Goal: Task Accomplishment & Management: Use online tool/utility

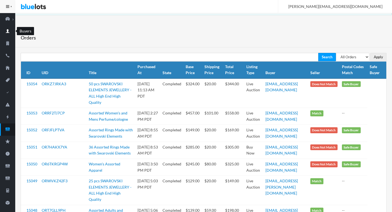
click at [10, 34] on ion-icon "person" at bounding box center [7, 32] width 15 height 6
click at [283, 58] on select "All Orders Pending Completed Under review Cancelled" at bounding box center [353, 57] width 34 height 8
select select "pending"
click at [283, 53] on select "All Orders Pending Completed Under review Cancelled" at bounding box center [353, 57] width 34 height 8
click at [283, 58] on input "Apply" at bounding box center [379, 57] width 16 height 8
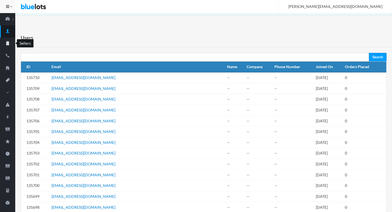
click at [7, 45] on icon "business" at bounding box center [7, 43] width 15 height 5
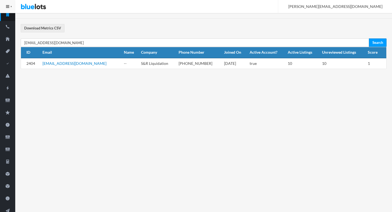
scroll to position [63, 0]
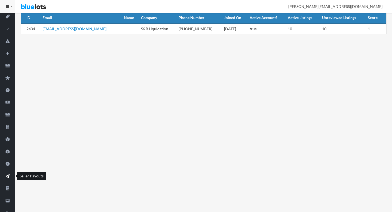
click at [8, 179] on ion-icon "paper plane" at bounding box center [7, 177] width 15 height 6
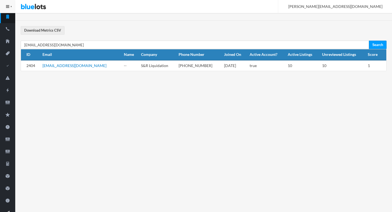
scroll to position [26, 0]
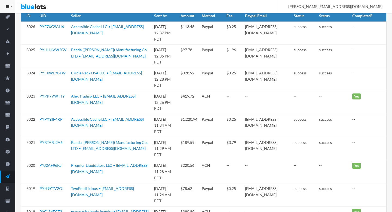
scroll to position [64, 0]
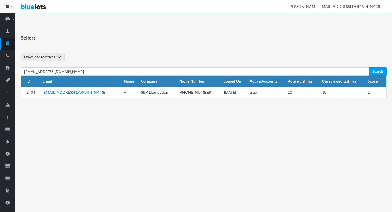
scroll to position [27, 0]
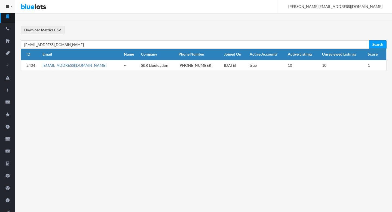
click at [63, 65] on link "[EMAIL_ADDRESS][DOMAIN_NAME]" at bounding box center [75, 65] width 64 height 5
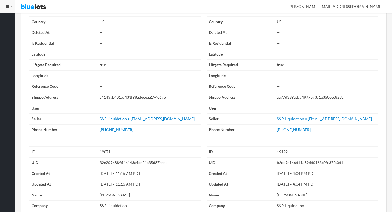
scroll to position [980, 0]
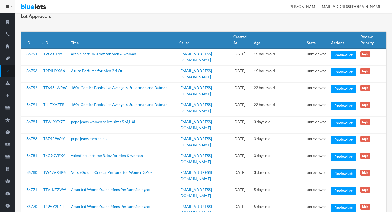
scroll to position [23, 0]
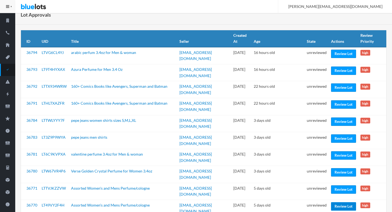
click at [333, 202] on link "Review Lot" at bounding box center [343, 206] width 25 height 8
click at [333, 185] on link "Review Lot" at bounding box center [343, 189] width 25 height 8
click at [334, 168] on link "Review Lot" at bounding box center [343, 172] width 25 height 8
click at [336, 151] on link "Review Lot" at bounding box center [343, 155] width 25 height 8
click at [335, 134] on link "Review Lot" at bounding box center [343, 138] width 25 height 8
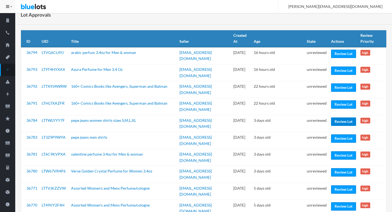
click at [338, 117] on link "Review Lot" at bounding box center [343, 121] width 25 height 8
click at [338, 100] on link "Review Lot" at bounding box center [343, 104] width 25 height 8
click at [340, 83] on link "Review Lot" at bounding box center [343, 87] width 25 height 8
click at [340, 70] on link "Review Lot" at bounding box center [343, 70] width 25 height 8
click at [340, 57] on link "Review Lot" at bounding box center [343, 54] width 25 height 8
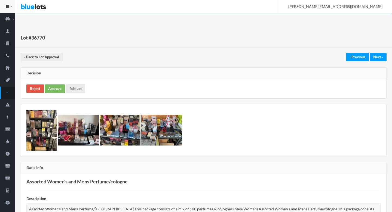
click at [33, 92] on link "Reject" at bounding box center [34, 88] width 17 height 8
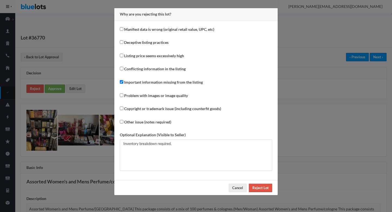
click at [258, 189] on input "Reject Lot" at bounding box center [260, 188] width 23 height 8
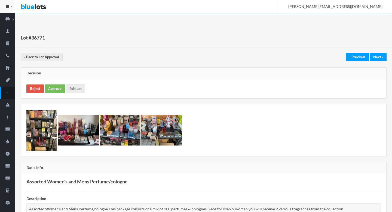
click at [32, 89] on link "Reject" at bounding box center [34, 88] width 17 height 8
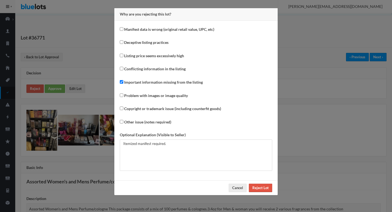
click at [268, 187] on input "Reject Lot" at bounding box center [260, 188] width 23 height 8
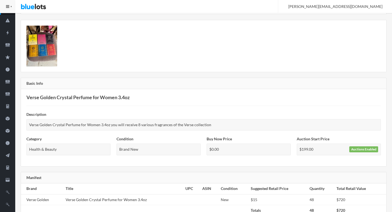
scroll to position [64, 0]
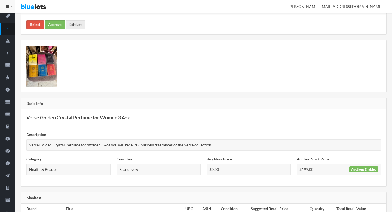
click at [31, 27] on link "Reject" at bounding box center [34, 24] width 17 height 8
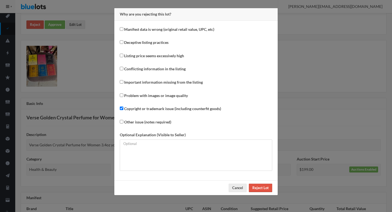
click at [264, 187] on input "Reject Lot" at bounding box center [260, 188] width 23 height 8
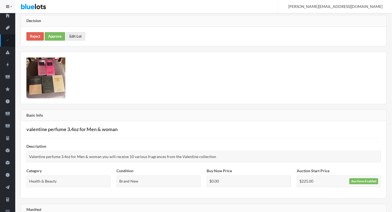
scroll to position [23, 0]
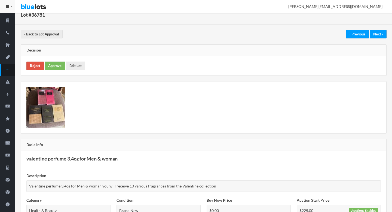
click at [34, 68] on link "Reject" at bounding box center [34, 66] width 17 height 8
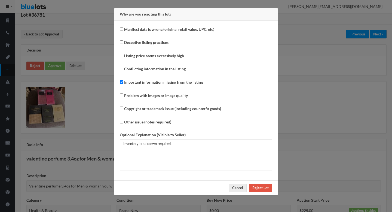
click at [256, 190] on input "Reject Lot" at bounding box center [260, 188] width 23 height 8
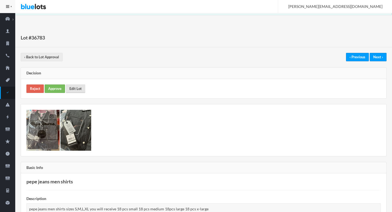
click at [74, 88] on link "Edit Lot" at bounding box center [75, 88] width 19 height 8
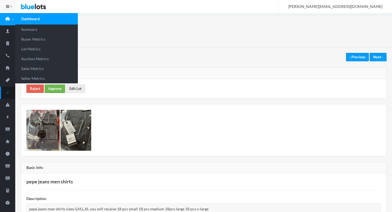
click at [59, 87] on link "Approve" at bounding box center [55, 88] width 20 height 8
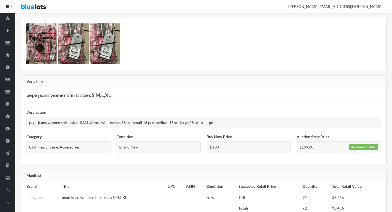
scroll to position [138, 0]
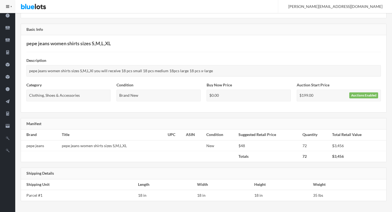
click at [166, 141] on td at bounding box center [175, 145] width 18 height 11
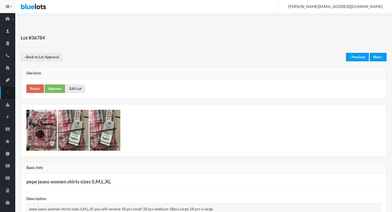
click at [79, 96] on div "Reject Approve Edit Lot" at bounding box center [204, 88] width 366 height 19
click at [74, 92] on link "Edit Lot" at bounding box center [75, 88] width 19 height 8
click at [50, 90] on link "Approve" at bounding box center [55, 88] width 20 height 8
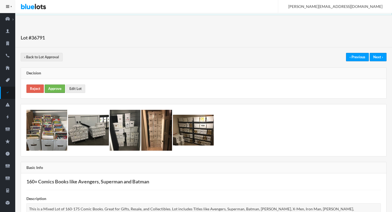
click at [55, 89] on link "Approve" at bounding box center [55, 88] width 20 height 8
click at [58, 94] on div "Reject Approve Edit Lot" at bounding box center [204, 88] width 366 height 19
click at [58, 92] on link "Approve" at bounding box center [55, 88] width 20 height 8
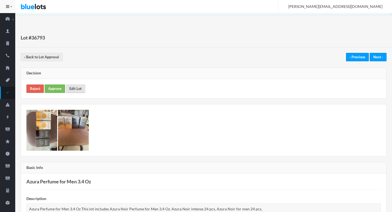
click at [74, 87] on link "Edit Lot" at bounding box center [75, 88] width 19 height 8
click at [62, 90] on link "Approve" at bounding box center [55, 88] width 20 height 8
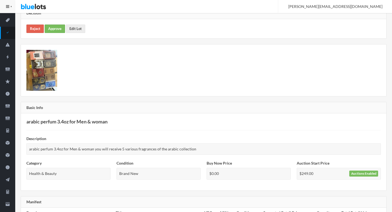
scroll to position [50, 0]
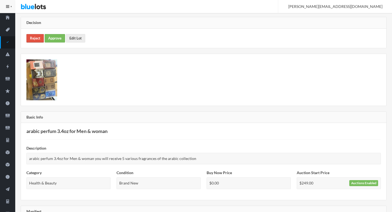
click at [38, 38] on link "Reject" at bounding box center [34, 38] width 17 height 8
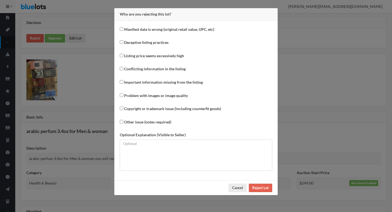
click at [154, 82] on label "Important information missing from the listing" at bounding box center [163, 82] width 79 height 6
click at [123, 82] on input "Important information missing from the listing" at bounding box center [122, 82] width 4 height 4
checkbox input "true"
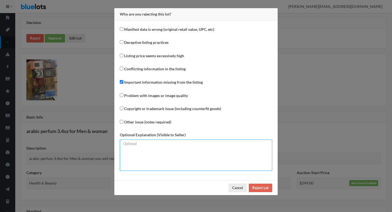
click at [157, 158] on textarea at bounding box center [196, 155] width 153 height 31
click at [165, 146] on textarea "Itemized manifest required." at bounding box center [196, 155] width 153 height 31
type textarea "Itemised manifest required."
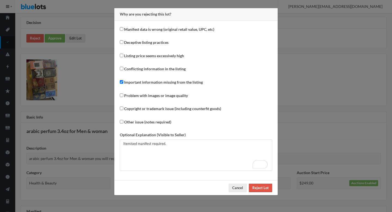
click at [256, 189] on input "Reject Lot" at bounding box center [260, 188] width 23 height 8
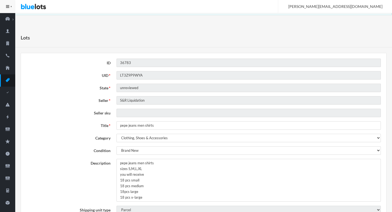
click at [119, 164] on textarea "pepe jeans men shirts sizes S,M,L,XL you will receive 18 pcs small 18 pcs mediu…" at bounding box center [249, 180] width 265 height 43
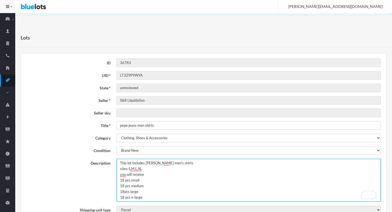
click at [188, 163] on textarea "pepe jeans men shirts sizes S,M,L,XL you will receive 18 pcs small 18 pcs mediu…" at bounding box center [249, 180] width 265 height 43
click at [196, 175] on textarea "pepe jeans men shirts sizes S,M,L,XL you will receive 18 pcs small 18 pcs mediu…" at bounding box center [249, 180] width 265 height 43
click at [214, 161] on textarea "pepe jeans men shirts sizes S,M,L,XL you will receive 18 pcs small 18 pcs mediu…" at bounding box center [249, 180] width 265 height 43
click at [203, 163] on textarea "pepe jeans men shirts sizes S,M,L,XL you will receive 18 pcs small 18 pcs mediu…" at bounding box center [249, 180] width 265 height 43
click at [231, 162] on textarea "pepe jeans men shirts sizes S,M,L,XL you will receive 18 pcs small 18 pcs mediu…" at bounding box center [249, 180] width 265 height 43
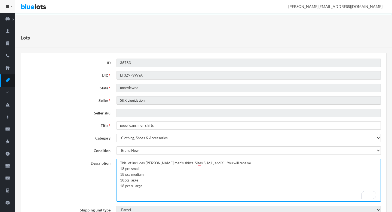
click at [260, 163] on textarea "pepe jeans men shirts sizes S,M,L,XL you will receive 18 pcs small 18 pcs mediu…" at bounding box center [249, 180] width 265 height 43
click at [274, 165] on textarea "pepe jeans men shirts sizes S,M,L,XL you will receive 18 pcs small 18 pcs mediu…" at bounding box center [249, 180] width 265 height 43
click at [295, 164] on textarea "pepe jeans men shirts sizes S,M,L,XL you will receive 18 pcs small 18 pcs mediu…" at bounding box center [249, 180] width 265 height 43
click at [288, 161] on textarea "pepe jeans men shirts sizes S,M,L,XL you will receive 18 pcs small 18 pcs mediu…" at bounding box center [249, 180] width 265 height 43
click at [310, 162] on textarea "pepe jeans men shirts sizes S,M,L,XL you will receive 18 pcs small 18 pcs mediu…" at bounding box center [249, 180] width 265 height 43
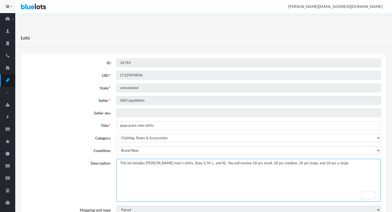
click at [149, 163] on textarea "pepe jeans men shirts sizes S,M,L,XL you will receive 18 pcs small 18 pcs mediu…" at bounding box center [249, 180] width 265 height 43
drag, startPoint x: 149, startPoint y: 163, endPoint x: 177, endPoint y: 163, distance: 28.6
click at [177, 163] on textarea "pepe jeans men shirts sizes S,M,L,XL you will receive 18 pcs small 18 pcs mediu…" at bounding box center [249, 180] width 265 height 43
type textarea "This lot includes Pepe Jeans men's shirts. Sizes S, M, L, and XL. You will rece…"
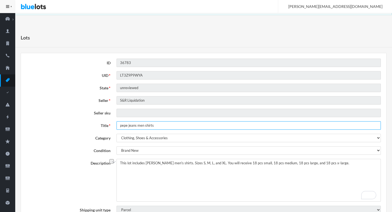
click at [133, 122] on input "pepe jeans men shirts" at bounding box center [249, 125] width 265 height 8
paste input "Pepe Jeans men's"
type input "Pepe Jeans men's shirts"
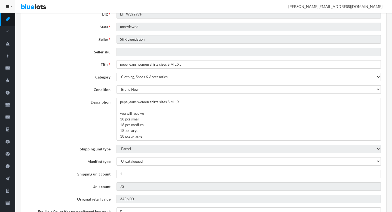
scroll to position [65, 0]
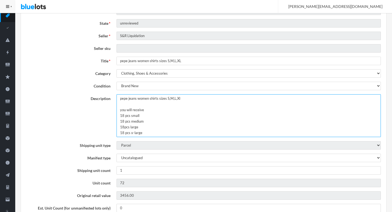
click at [120, 97] on textarea "pepe jeans women shirts sizes S,M,L,Xl you will receive 18 pcs small 18 pcs med…" at bounding box center [249, 115] width 265 height 43
paste textarea "Pepe Jeans men's shirts"
click at [167, 116] on textarea "pepe jeans women shirts sizes S,M,L,Xl you will receive 18 pcs small 18 pcs med…" at bounding box center [249, 115] width 265 height 43
type textarea "This lot includes Pepe Jeans women's shirts sizes S,M,L,Xl you will receive 18 …"
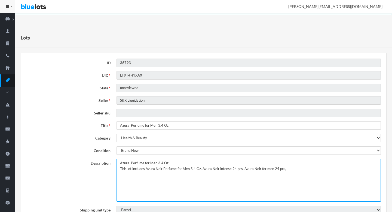
click at [121, 168] on textarea "Azura Perfume for Men 3.4 Oz This lot includes Azura Noir Perfume for Men 3.4 O…" at bounding box center [249, 180] width 265 height 43
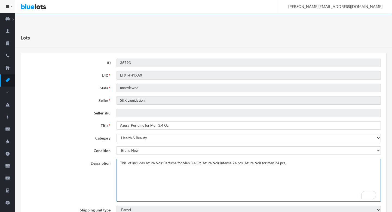
type textarea "This lot includes Azura Noir Perfume for Men 3.4 Oz. Azura Noir intense 24 pcs,…"
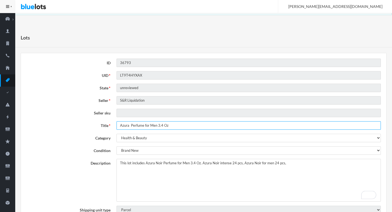
click at [131, 125] on input "Azura Perfume for Men 3.4 Oz" at bounding box center [249, 125] width 265 height 8
type input "Azura Perfumes for Men 3.4 Oz"
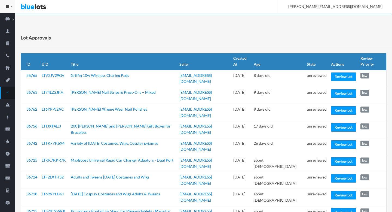
click at [6, 96] on link "Lot Approval" at bounding box center [7, 93] width 15 height 12
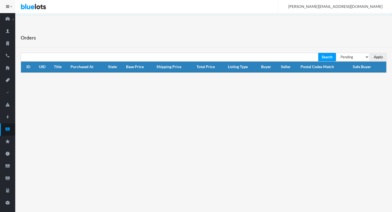
select select "under_review"
click at [336, 53] on select "All Orders Pending Completed Under review Cancelled" at bounding box center [353, 57] width 34 height 8
click at [377, 56] on input "Apply" at bounding box center [379, 57] width 16 height 8
click at [7, 130] on icon "cash" at bounding box center [7, 129] width 4 height 3
click at [6, 129] on icon "cash" at bounding box center [7, 129] width 4 height 3
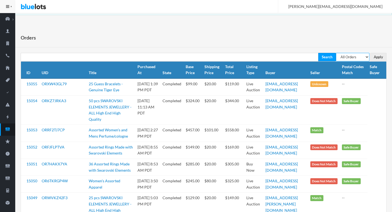
click at [354, 57] on select "All Orders Pending Completed Under review Cancelled" at bounding box center [353, 57] width 34 height 8
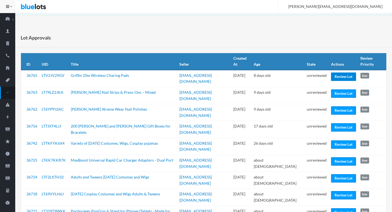
click at [336, 75] on link "Review Lot" at bounding box center [343, 76] width 25 height 8
click at [337, 95] on link "Review Lot" at bounding box center [343, 93] width 25 height 8
click at [335, 108] on link "Review Lot" at bounding box center [343, 110] width 25 height 8
click at [337, 123] on link "Review Lot" at bounding box center [343, 127] width 25 height 8
click at [336, 143] on link "Review Lot" at bounding box center [343, 144] width 25 height 8
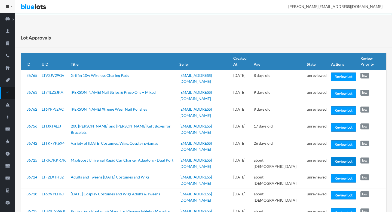
click at [331, 160] on link "Review Lot" at bounding box center [343, 161] width 25 height 8
click at [331, 177] on link "Review Lot" at bounding box center [343, 178] width 25 height 8
click at [314, 191] on td "unreviewed" at bounding box center [317, 197] width 24 height 17
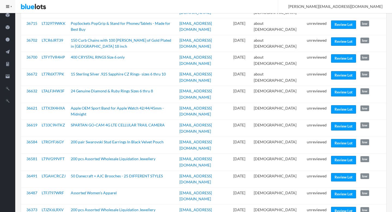
scroll to position [189, 0]
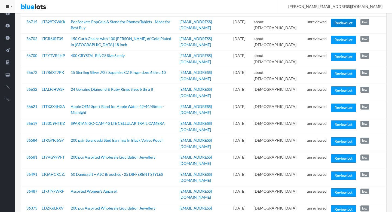
click at [343, 23] on link "Review Lot" at bounding box center [343, 23] width 25 height 8
click at [335, 54] on link "Review Lot" at bounding box center [343, 57] width 25 height 8
click at [335, 91] on link "Review Lot" at bounding box center [343, 90] width 25 height 8
click at [342, 120] on link "Review Lot" at bounding box center [343, 124] width 25 height 8
click at [337, 154] on link "Review Lot" at bounding box center [343, 158] width 25 height 8
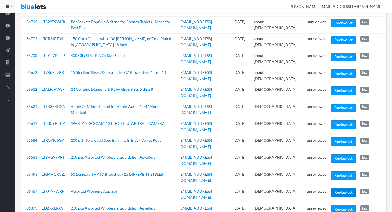
click at [339, 188] on link "Review Lot" at bounding box center [343, 192] width 25 height 8
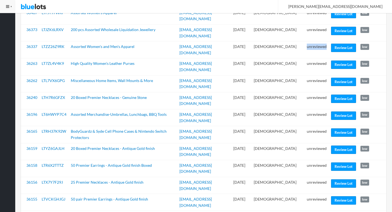
scroll to position [377, 0]
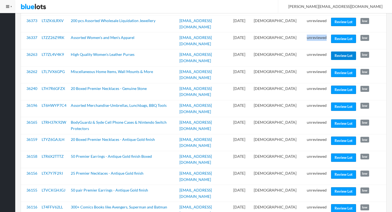
click at [342, 52] on link "Review Lot" at bounding box center [343, 56] width 25 height 8
click at [337, 102] on link "Review Lot" at bounding box center [343, 106] width 25 height 8
click at [334, 119] on link "Review Lot" at bounding box center [343, 123] width 25 height 8
click at [334, 170] on link "Review Lot" at bounding box center [343, 174] width 25 height 8
click at [334, 187] on link "Review Lot" at bounding box center [343, 191] width 25 height 8
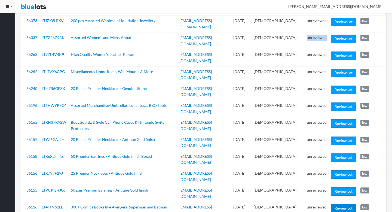
click at [335, 204] on link "Review Lot" at bounding box center [343, 208] width 25 height 8
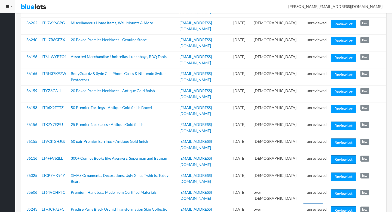
scroll to position [428, 0]
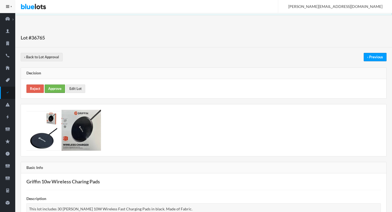
click at [49, 86] on link "Approve" at bounding box center [55, 88] width 20 height 8
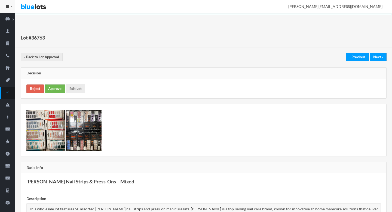
click at [62, 91] on link "Approve" at bounding box center [55, 88] width 20 height 8
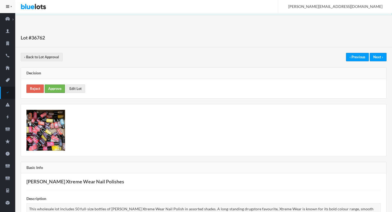
click at [54, 92] on link "Approve" at bounding box center [55, 88] width 20 height 8
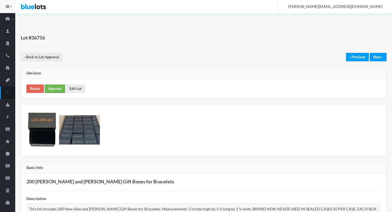
click at [57, 90] on link "Approve" at bounding box center [55, 88] width 20 height 8
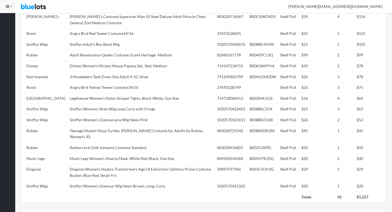
scroll to position [349, 0]
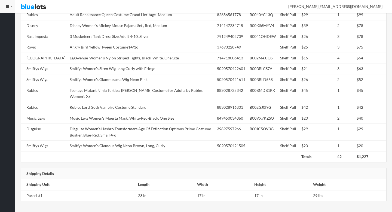
click at [99, 66] on td "Smiffys Women's Siren Wig Long Curly with Fringe" at bounding box center [141, 68] width 147 height 11
copy tr "Smiffys Women's Siren Wig Long Curly with Fringe"
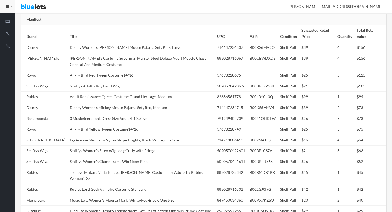
scroll to position [0, 0]
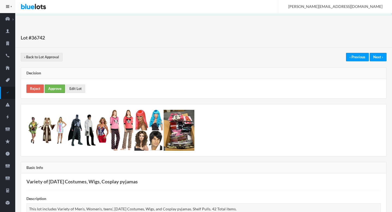
click at [49, 88] on link "Approve" at bounding box center [55, 88] width 20 height 8
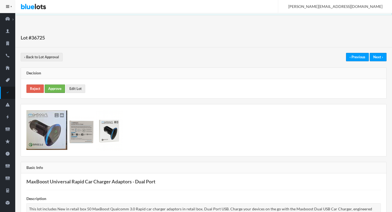
click at [60, 86] on link "Approve" at bounding box center [55, 88] width 20 height 8
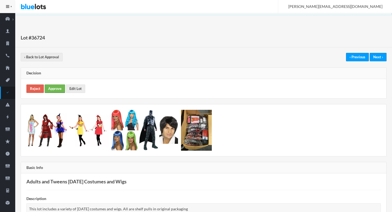
click at [58, 90] on link "Approve" at bounding box center [55, 88] width 20 height 8
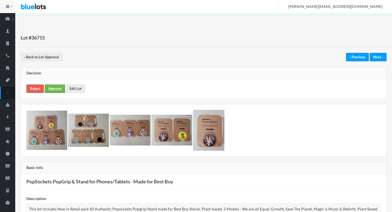
click at [58, 85] on link "Approve" at bounding box center [55, 88] width 20 height 8
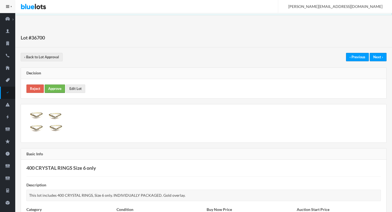
click at [53, 90] on link "Approve" at bounding box center [55, 88] width 20 height 8
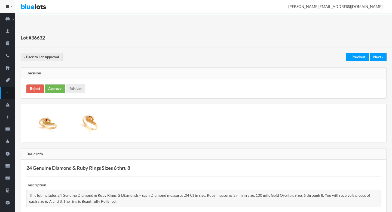
click at [50, 90] on link "Approve" at bounding box center [55, 88] width 20 height 8
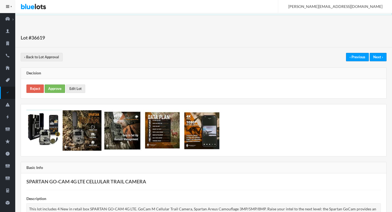
click at [54, 84] on div "Reject Approve Edit Lot" at bounding box center [204, 88] width 366 height 19
click at [50, 90] on link "Approve" at bounding box center [55, 88] width 20 height 8
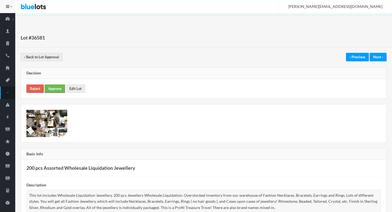
click at [55, 86] on link "Approve" at bounding box center [55, 88] width 20 height 8
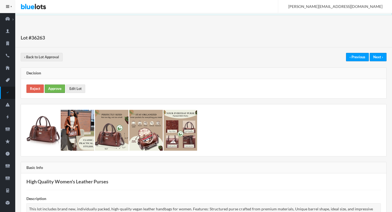
click at [47, 90] on link "Approve" at bounding box center [55, 88] width 20 height 8
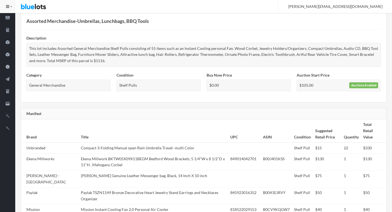
scroll to position [252, 0]
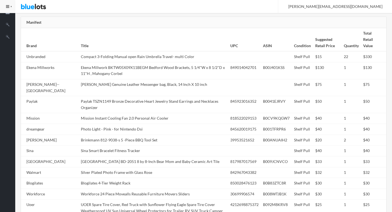
click at [132, 124] on td "Photo Light - Pink - for Nintendo Dsi" at bounding box center [154, 129] width 150 height 11
copy tr "Photo Light - Pink - for Nintendo Dsi"
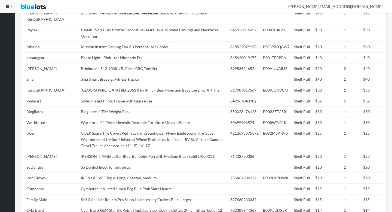
scroll to position [433, 0]
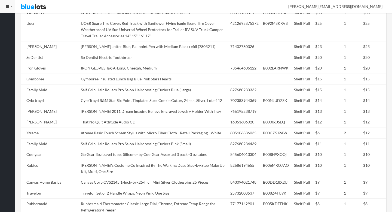
click at [132, 117] on td "Sandra Magsamen 2011 Dream Imagine Believe Engraved Jewelry Holder With Tray" at bounding box center [154, 111] width 150 height 11
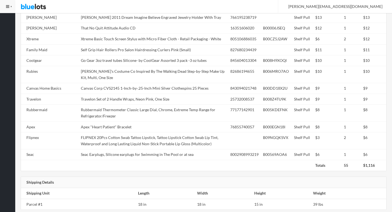
scroll to position [541, 0]
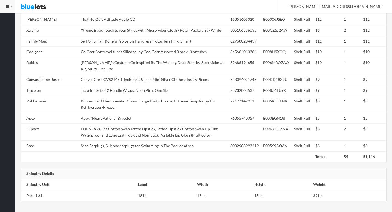
click at [132, 122] on td "Apex "Heart Patient" Bracelet" at bounding box center [154, 118] width 150 height 11
copy tr "Apex "Heart Patient" Bracelet"
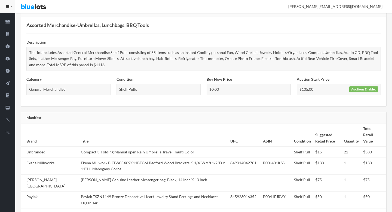
scroll to position [0, 0]
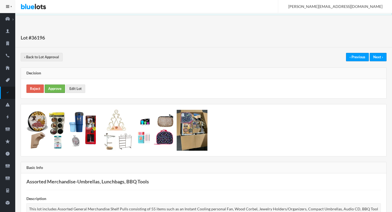
click at [52, 88] on link "Approve" at bounding box center [55, 88] width 20 height 8
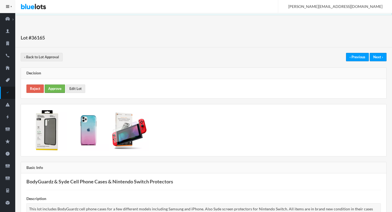
click at [50, 87] on link "Approve" at bounding box center [55, 88] width 20 height 8
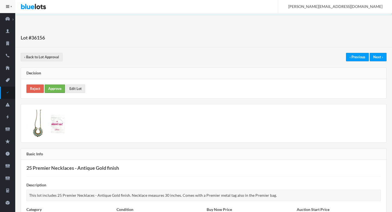
click at [59, 88] on link "Approve" at bounding box center [55, 88] width 20 height 8
click at [50, 89] on link "Approve" at bounding box center [55, 88] width 20 height 8
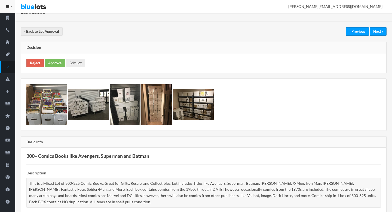
scroll to position [13, 0]
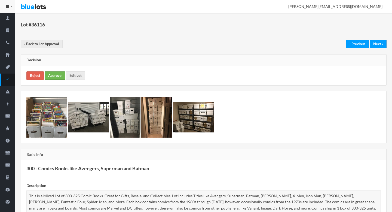
click at [59, 75] on link "Approve" at bounding box center [55, 75] width 20 height 8
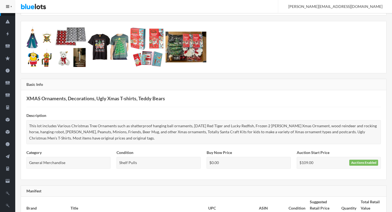
scroll to position [290, 0]
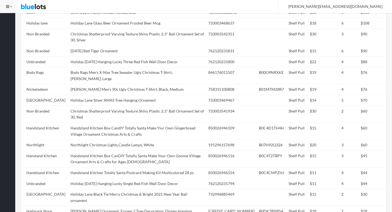
click at [98, 106] on td "Christmas Shatterproof Varying Texture Shiny Plastic 2.3" Ball Ornament Set of …" at bounding box center [137, 114] width 138 height 17
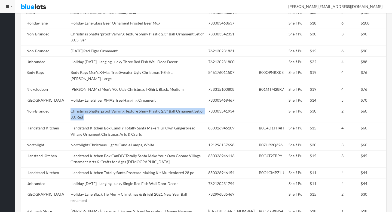
click at [98, 106] on td "Christmas Shatterproof Varying Texture Shiny Plastic 2.3" Ball Ornament Set of …" at bounding box center [137, 114] width 138 height 17
copy tr "Christmas Shatterproof Varying Texture Shiny Plastic 2.3" Ball Ornament Set of …"
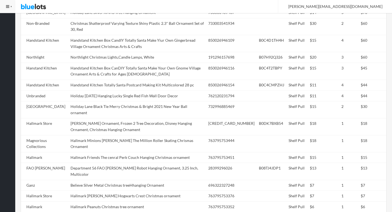
scroll to position [446, 0]
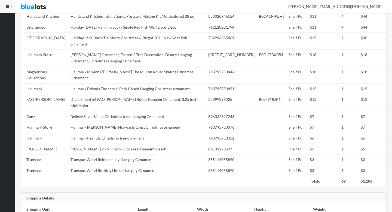
click at [98, 107] on tbody "Steiff Steiff 2021 Macys Annual Holiday Bear 4001505683893 Shelf Pull $30 5 $15…" at bounding box center [204, 13] width 366 height 325
click at [98, 122] on td "Hallmark Harry Potter Hogwarts Crest Christmas ornament" at bounding box center [137, 127] width 138 height 11
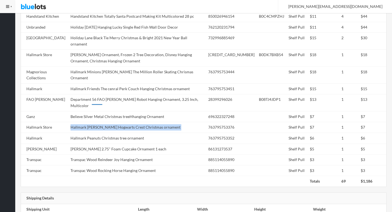
click at [98, 122] on td "Hallmark Harry Potter Hogwarts Crest Christmas ornament" at bounding box center [137, 127] width 138 height 11
copy tr "Hallmark Harry Potter Hogwarts Crest Christmas ornament"
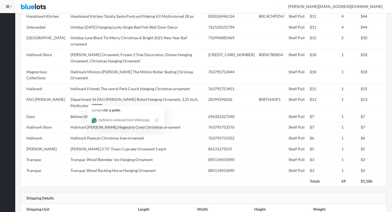
scroll to position [425, 0]
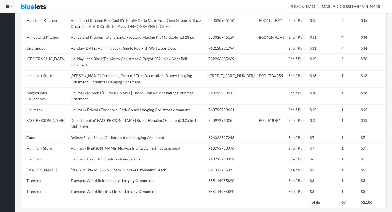
click at [98, 115] on td "Department 56 FAO Schwarz Robot Hanging Ornament, 3.25 Inch, Multicolor" at bounding box center [137, 123] width 138 height 17
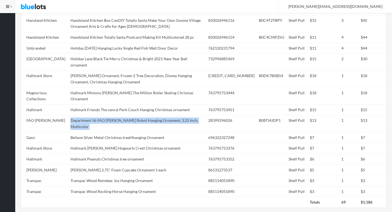
click at [98, 115] on td "Department 56 FAO Schwarz Robot Hanging Ornament, 3.25 Inch, Multicolor" at bounding box center [137, 123] width 138 height 17
copy tr "Department 56 FAO Schwarz Robot Hanging Ornament, 3.25 Inch, Multicolor"
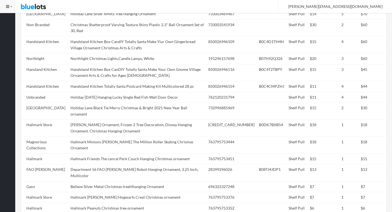
scroll to position [315, 0]
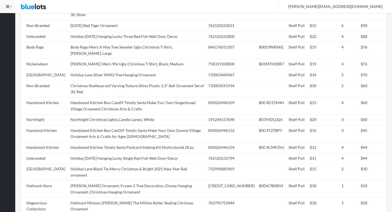
click at [98, 114] on td "Northlight Christmas Lights,Candle Lamps, White" at bounding box center [137, 119] width 138 height 11
copy tr "Northlight Christmas Lights,Candle Lamps, White"
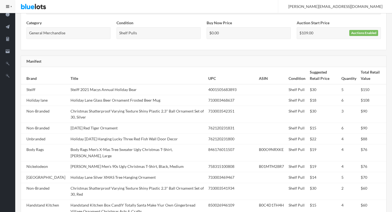
click at [98, 104] on td "Holiday Lane Glass Beer Ornament Frosted Beer Mug" at bounding box center [137, 100] width 138 height 11
copy tr "Holiday Lane Glass Beer Ornament Frosted Beer Mug"
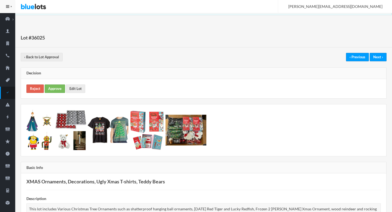
click at [50, 83] on div "Reject Approve Edit Lot" at bounding box center [204, 88] width 366 height 19
click at [51, 88] on link "Approve" at bounding box center [55, 88] width 20 height 8
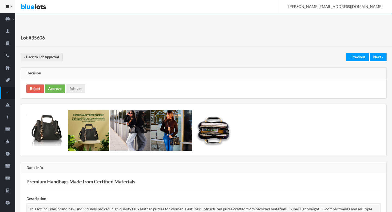
click at [53, 88] on link "Approve" at bounding box center [55, 88] width 20 height 8
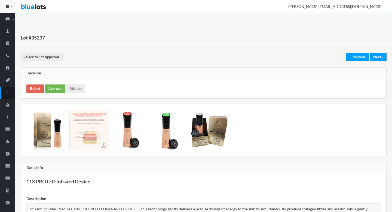
click at [52, 88] on link "Approve" at bounding box center [55, 88] width 20 height 8
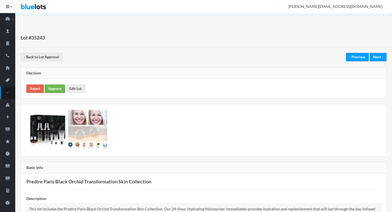
click at [52, 90] on link "Approve" at bounding box center [55, 88] width 20 height 8
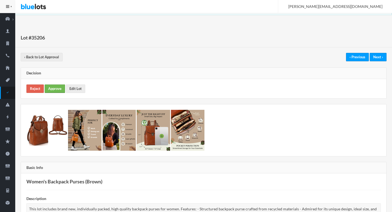
click at [55, 89] on link "Approve" at bounding box center [55, 88] width 20 height 8
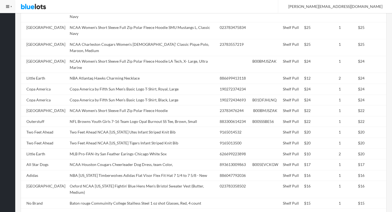
scroll to position [655, 0]
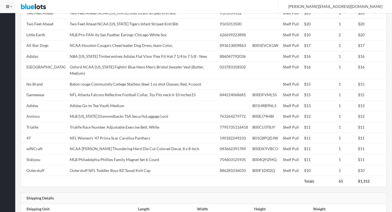
click at [96, 100] on td "Adidas Go-to Tee Youth Medium" at bounding box center [143, 105] width 150 height 11
click at [96, 90] on td "NFL Atlanta Falcons Reflective Football Collar, Toy Fits neck 6-10 inches15" at bounding box center [143, 95] width 150 height 11
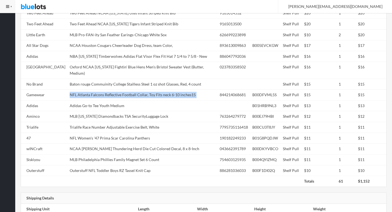
click at [96, 90] on td "NFL Atlanta Falcons Reflective Football Collar, Toy Fits neck 6-10 inches15" at bounding box center [143, 95] width 150 height 11
copy tr "NFL Atlanta Falcons Reflective Football Collar, Toy Fits neck 6-10 inches15"
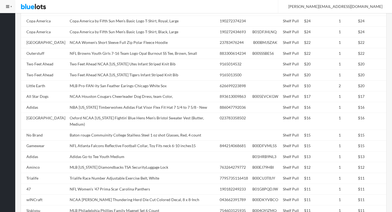
scroll to position [561, 0]
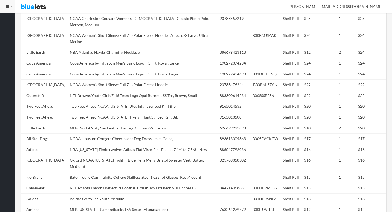
click at [96, 101] on td "Two Feet Ahead NCAA Utah Utes Infant Striped Knit Bib" at bounding box center [143, 106] width 150 height 11
copy td "Utah"
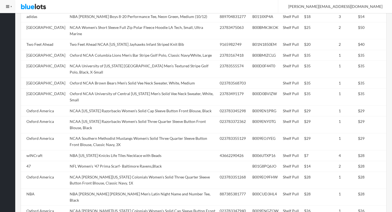
scroll to position [342, 0]
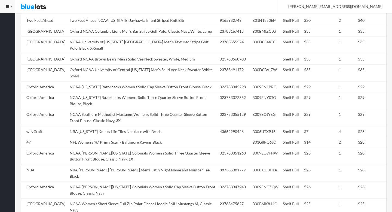
click at [86, 57] on td "Oxford NCAA Brown Bears Men's Solid Vee Neck Sweater, White, Medium" at bounding box center [143, 59] width 150 height 11
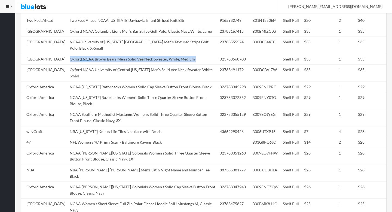
click at [86, 57] on td "Oxford NCAA Brown Bears Men's Solid Vee Neck Sweater, White, Medium" at bounding box center [143, 59] width 150 height 11
copy tr "Oxford NCAA Brown Bears Men's Solid Vee Neck Sweater, White, Medium"
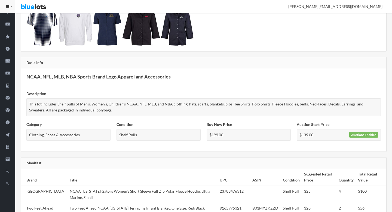
scroll to position [0, 0]
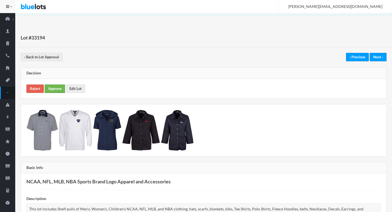
click at [57, 92] on link "Approve" at bounding box center [55, 88] width 20 height 8
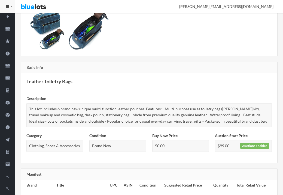
scroll to position [13, 0]
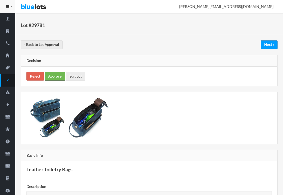
click at [55, 75] on link "Approve" at bounding box center [55, 76] width 20 height 8
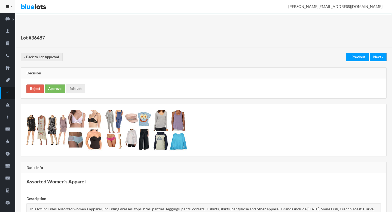
scroll to position [639, 0]
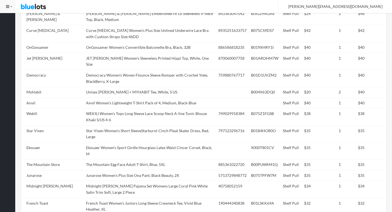
click at [138, 75] on tbody "Genie by [PERSON_NAME] by [PERSON_NAME] Women's [PERSON_NAME], Ivory, One Size …" at bounding box center [204, 100] width 366 height 873
click at [138, 142] on td "Ekouaer Women's Sport Girdle Hourglass Latex Waist Cincer Corset, Black, M" at bounding box center [150, 150] width 132 height 17
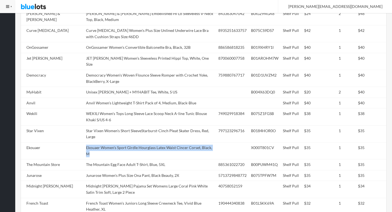
copy tr "Ekouaer Women's Sport Girdle Hourglass Latex Waist Cincer Corset, Black, M"
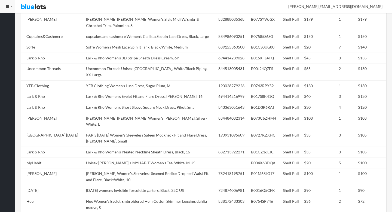
scroll to position [0, 0]
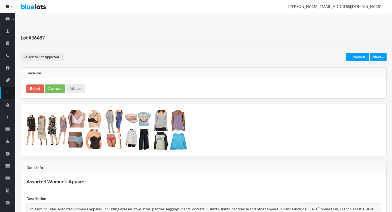
drag, startPoint x: 63, startPoint y: 94, endPoint x: 201, endPoint y: 98, distance: 137.9
click at [201, 98] on div "Reject Approve Edit Lot" at bounding box center [204, 88] width 366 height 19
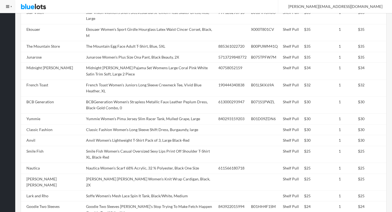
scroll to position [767, 0]
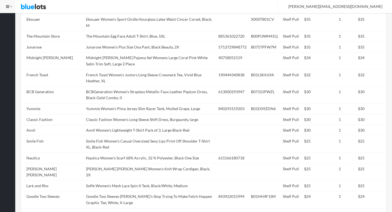
click at [186, 180] on td "Soffe Women's Mesh Lace Spin It Tank, Black/White, Medium" at bounding box center [150, 185] width 132 height 11
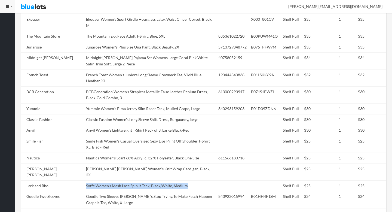
click at [186, 180] on td "Soffe Women's Mesh Lace Spin It Tank, Black/White, Medium" at bounding box center [150, 185] width 132 height 11
copy tr "Soffe Women's Mesh Lace Spin It Tank, Black/White, Medium"
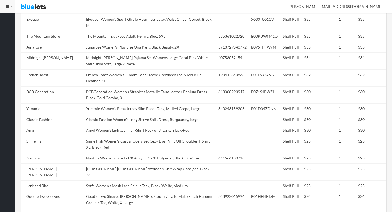
copy tr "Nautica Women's Short Sleeve Stretch V Neck Solid Tshirt, Estate Blue, XX-Small"
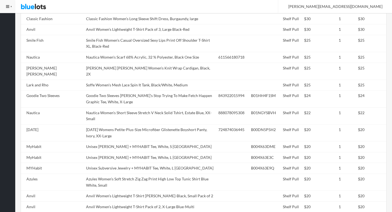
scroll to position [914, 0]
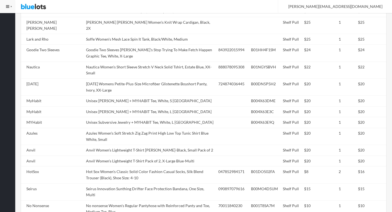
copy tr "Project Runway The Cooler Jewelry Refill"
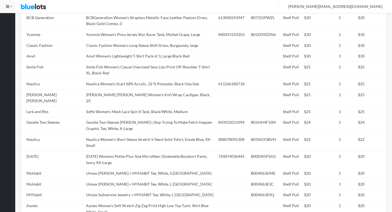
scroll to position [825, 0]
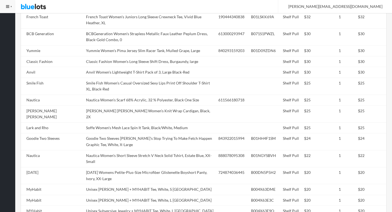
copy tr "Azules Women's Soft Stretch Zig Zag Print High Low Top Tunic Shirt Blue White, …"
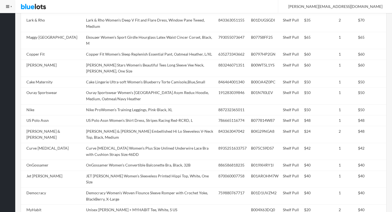
scroll to position [466, 0]
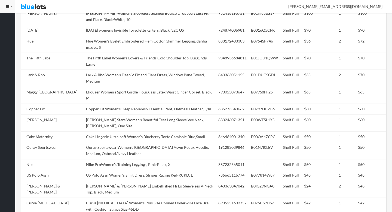
click at [118, 170] on td "US Polo Assn Women's Shirt Dress, Stripes Racing Red-RCRD, L" at bounding box center [150, 175] width 132 height 11
copy tr "US Polo Assn Women's Shirt Dress, Stripes Racing Red-RCRD, L"
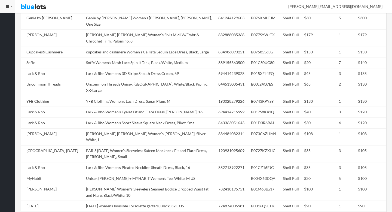
scroll to position [265, 0]
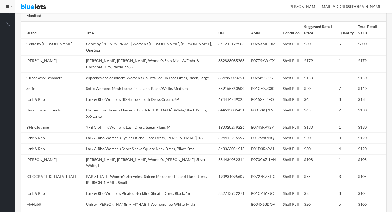
click at [118, 143] on td "Lark & Rho Women's Short Sleeve Square Neck Dress, Pikot, Small" at bounding box center [150, 148] width 132 height 11
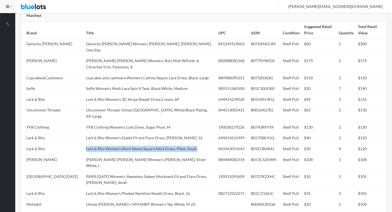
click at [118, 143] on td "Lark & Rho Women's Short Sleeve Square Neck Dress, Pikot, Small" at bounding box center [150, 148] width 132 height 11
copy tr "Lark & Rho Women's Short Sleeve Square Neck Dress, Pikot, Small"
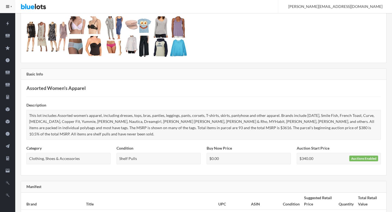
click at [118, 126] on div "This lot includes Assorted women's apparel, including dresses, tops, bras, pant…" at bounding box center [203, 125] width 355 height 30
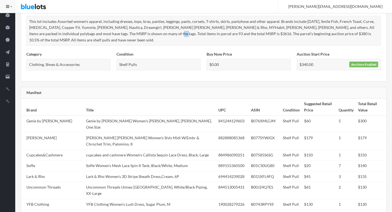
scroll to position [281, 0]
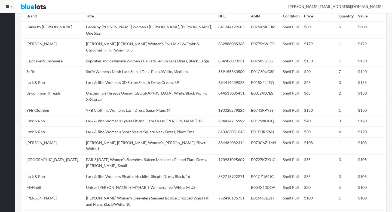
click at [118, 137] on td "Catherine Catherine Malandrino Women's Duncan Skirt, Silver-White, L" at bounding box center [150, 145] width 132 height 17
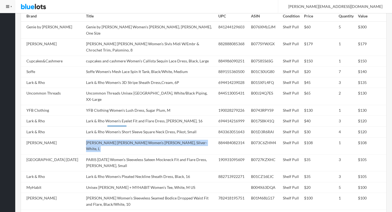
copy tr "Catherine Catherine Malandrino Women's Duncan Skirt, Silver-White, L"
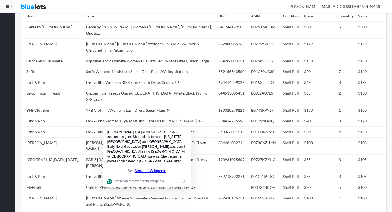
click at [86, 171] on td "Lark & Rho Women's Pleated Neckline Sheath Dress, Black, 16" at bounding box center [150, 176] width 132 height 11
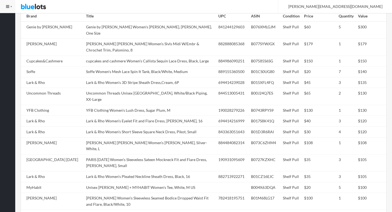
click at [86, 171] on td "Lark & Rho Women's Pleated Neckline Sheath Dress, Black, 16" at bounding box center [150, 176] width 132 height 11
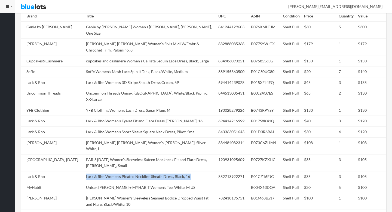
click at [86, 171] on td "Lark & Rho Women's Pleated Neckline Sheath Dress, Black, 16" at bounding box center [150, 176] width 132 height 11
copy tr "Lark & Rho Women's Pleated Neckline Sheath Dress, Black, 16"
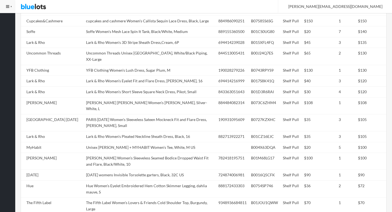
scroll to position [322, 0]
click at [86, 180] on td "Hue Women's Eyelet Embroidered Hem Cotton Skimmer Legging, dahlia mauve, S" at bounding box center [150, 188] width 132 height 17
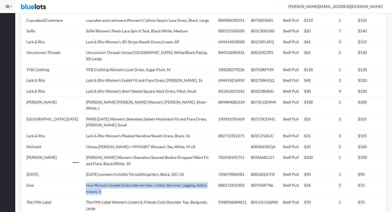
click at [86, 180] on td "Hue Women's Eyelet Embroidered Hem Cotton Skimmer Legging, dahlia mauve, S" at bounding box center [150, 188] width 132 height 17
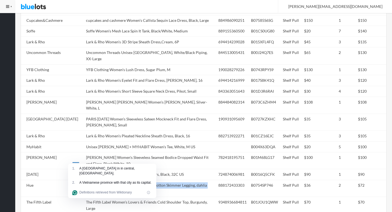
copy tr "Hue Women's Eyelet Embroidered Hem Cotton Skimmer Legging, dahlia mauve, S"
click at [105, 169] on td "Carnival womens Invisible Torsolette garters, Black, 32C US" at bounding box center [150, 174] width 132 height 11
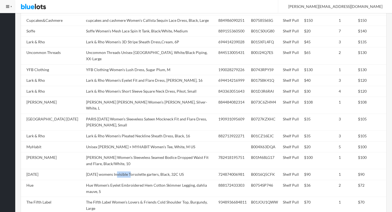
click at [105, 169] on td "Carnival womens Invisible Torsolette garters, Black, 32C US" at bounding box center [150, 174] width 132 height 11
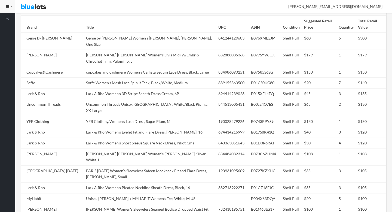
scroll to position [261, 0]
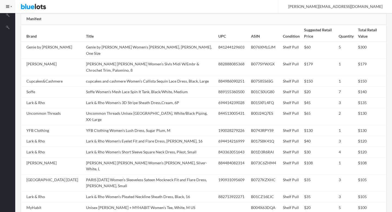
click at [105, 158] on td "Catherine Catherine Malandrino Women's Duncan Skirt, Silver-White, L" at bounding box center [150, 166] width 132 height 17
click at [114, 125] on td "YFB Clothing Women's Lush Dress, Sugar Plum, M" at bounding box center [150, 130] width 132 height 11
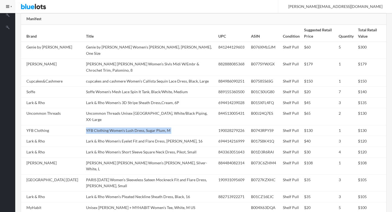
click at [114, 125] on td "YFB Clothing Women's Lush Dress, Sugar Plum, M" at bounding box center [150, 130] width 132 height 11
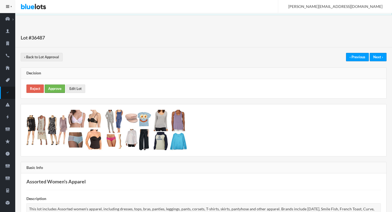
click at [50, 90] on link "Approve" at bounding box center [55, 88] width 20 height 8
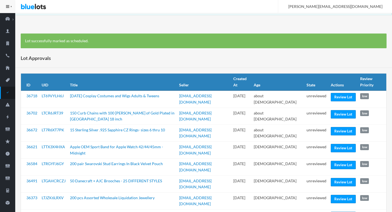
scroll to position [87, 0]
